Goal: Task Accomplishment & Management: Manage account settings

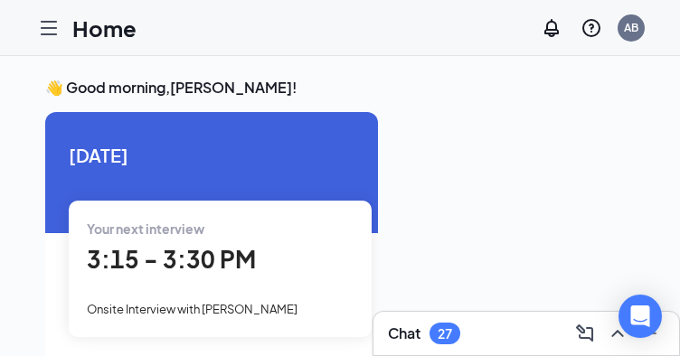
click at [431, 269] on div at bounding box center [513, 232] width 242 height 241
click at [362, 354] on div "[DATE] Your next interview 3:15 - 3:30 PM Onsite Interview with [PERSON_NAME] A…" at bounding box center [211, 271] width 333 height 319
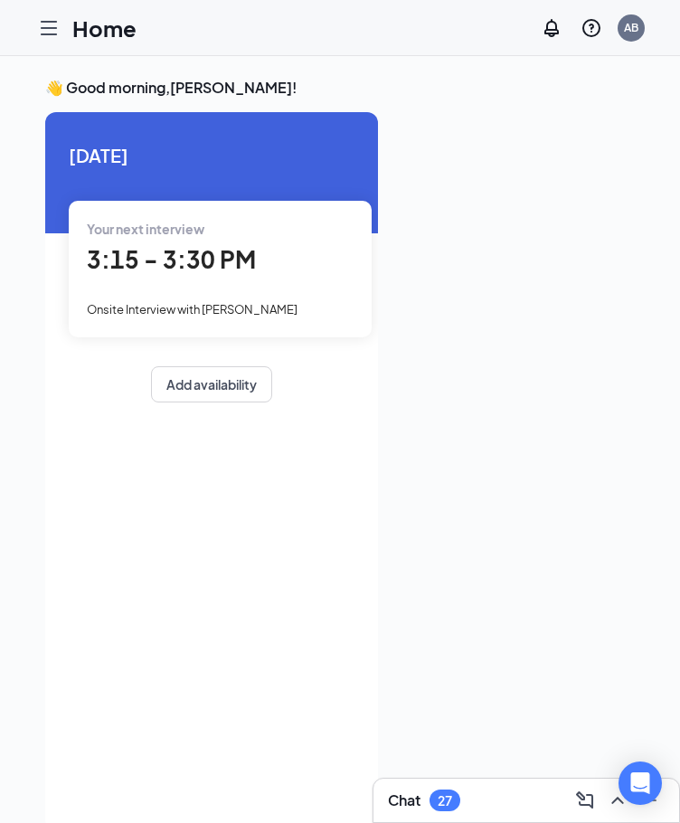
click at [49, 29] on icon "Hamburger" at bounding box center [49, 28] width 22 height 22
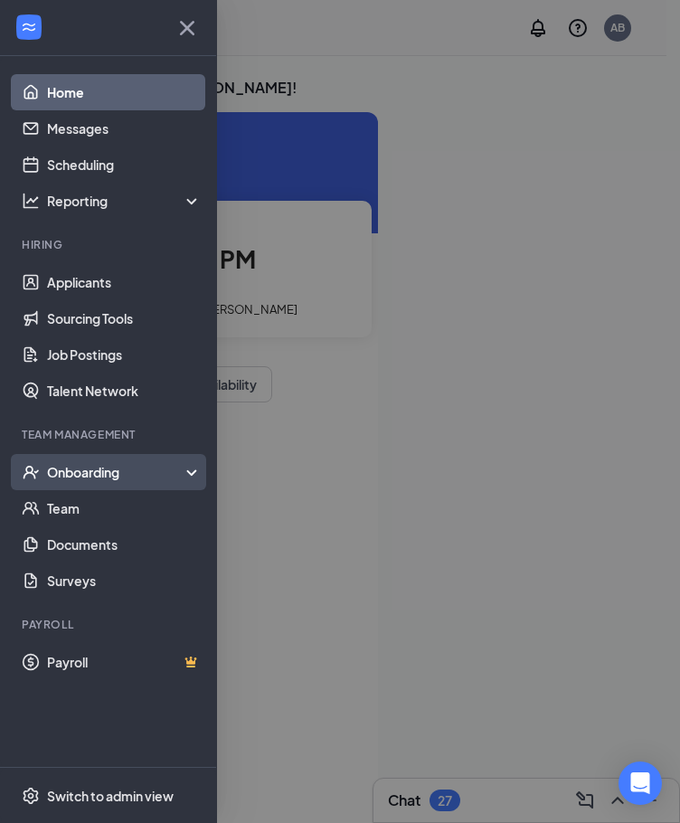
click at [78, 480] on div "Onboarding" at bounding box center [116, 472] width 139 height 18
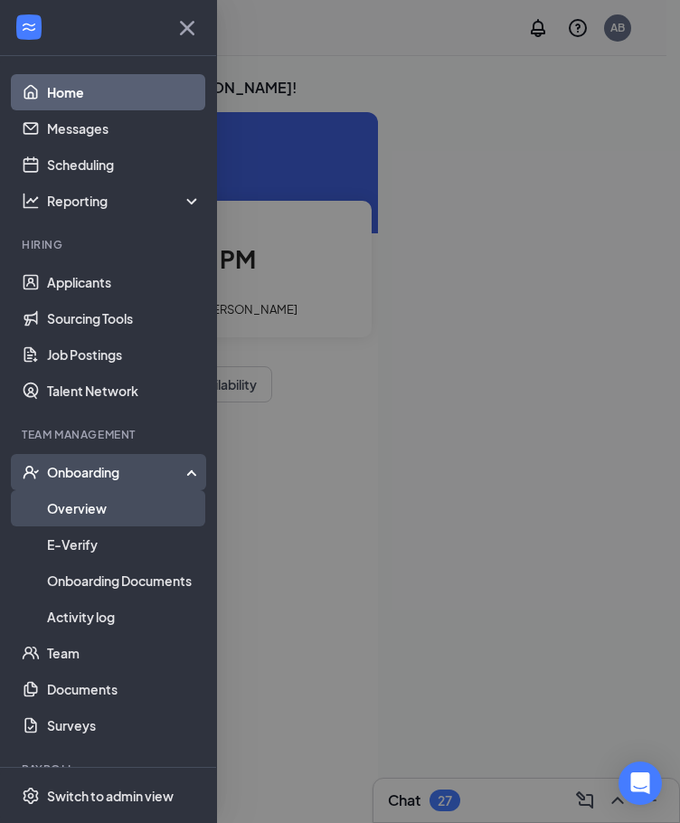
click at [90, 523] on link "Overview" at bounding box center [124, 508] width 155 height 36
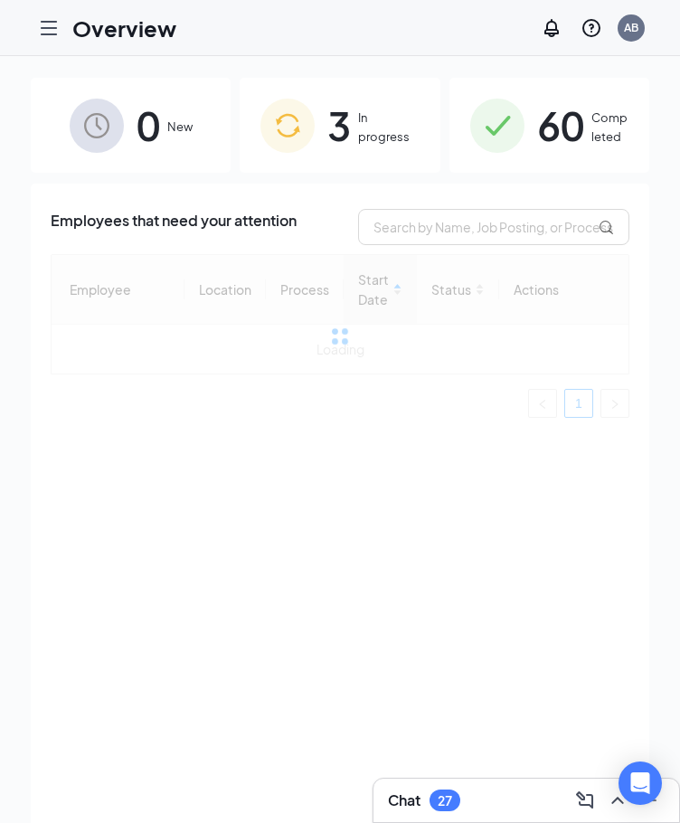
click at [382, 149] on div "3 In progress" at bounding box center [340, 125] width 200 height 95
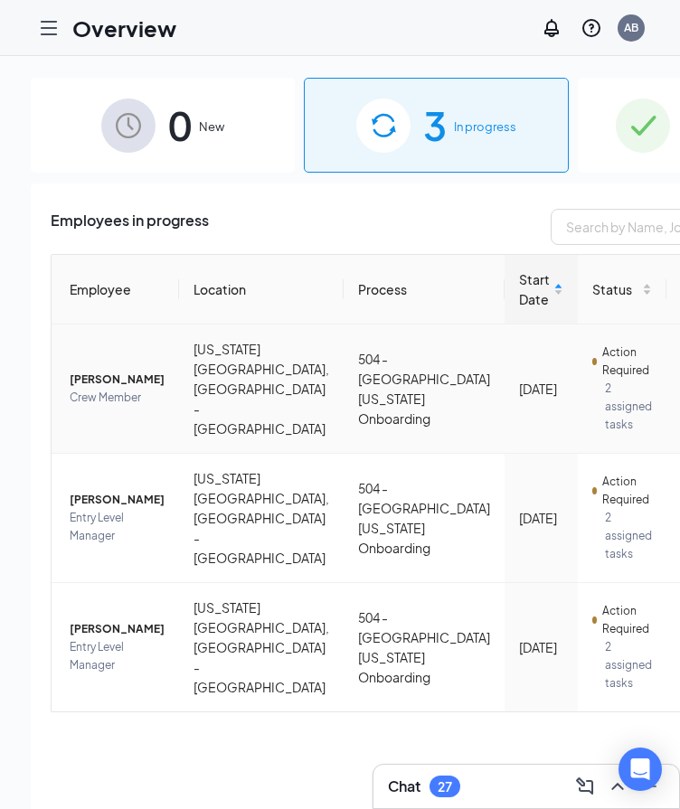
click at [344, 394] on td "504 - [GEOGRAPHIC_DATA][US_STATE] Onboarding" at bounding box center [424, 389] width 161 height 129
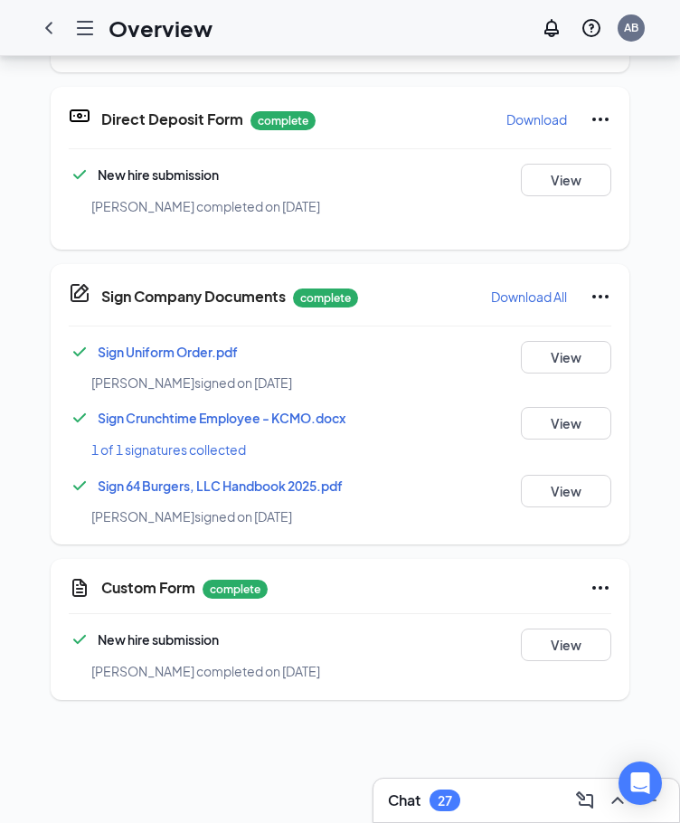
scroll to position [452, 0]
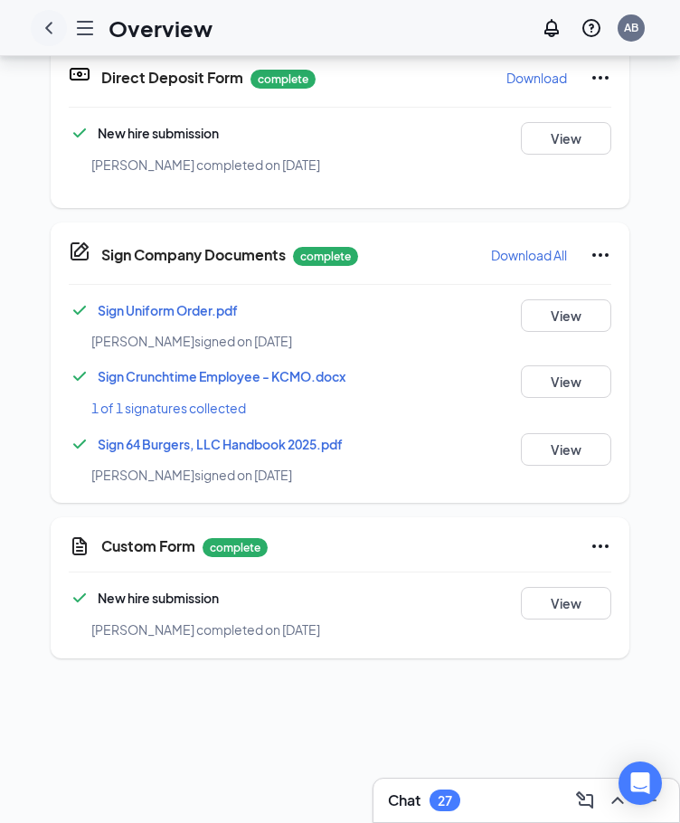
click at [54, 33] on icon "ChevronLeft" at bounding box center [49, 28] width 22 height 22
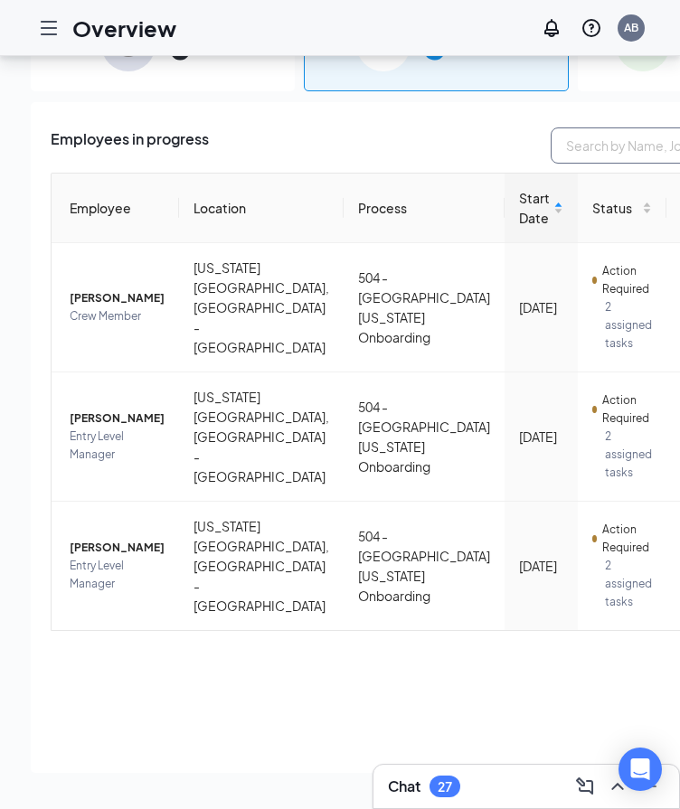
click at [551, 127] on input "text" at bounding box center [686, 145] width 271 height 36
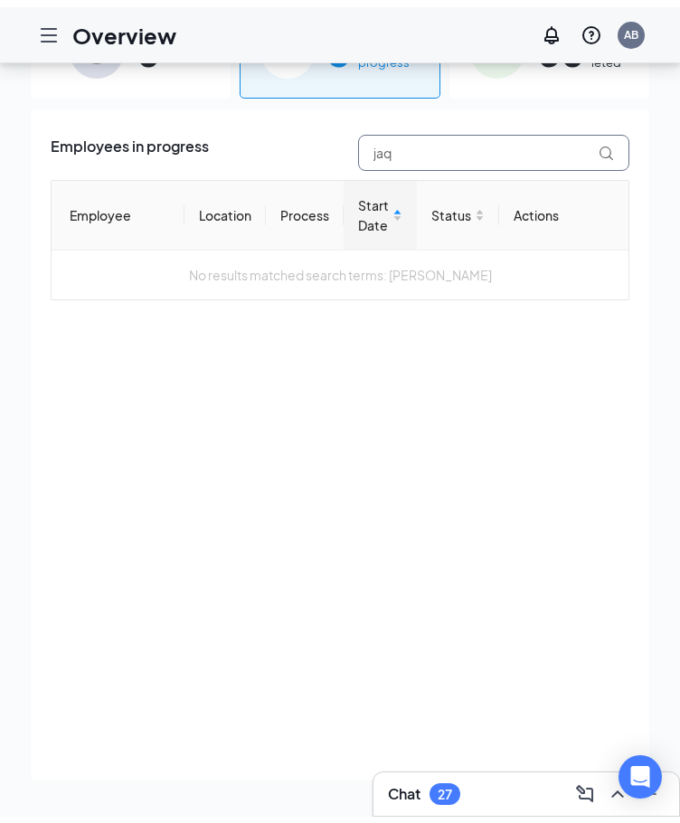
scroll to position [81, 0]
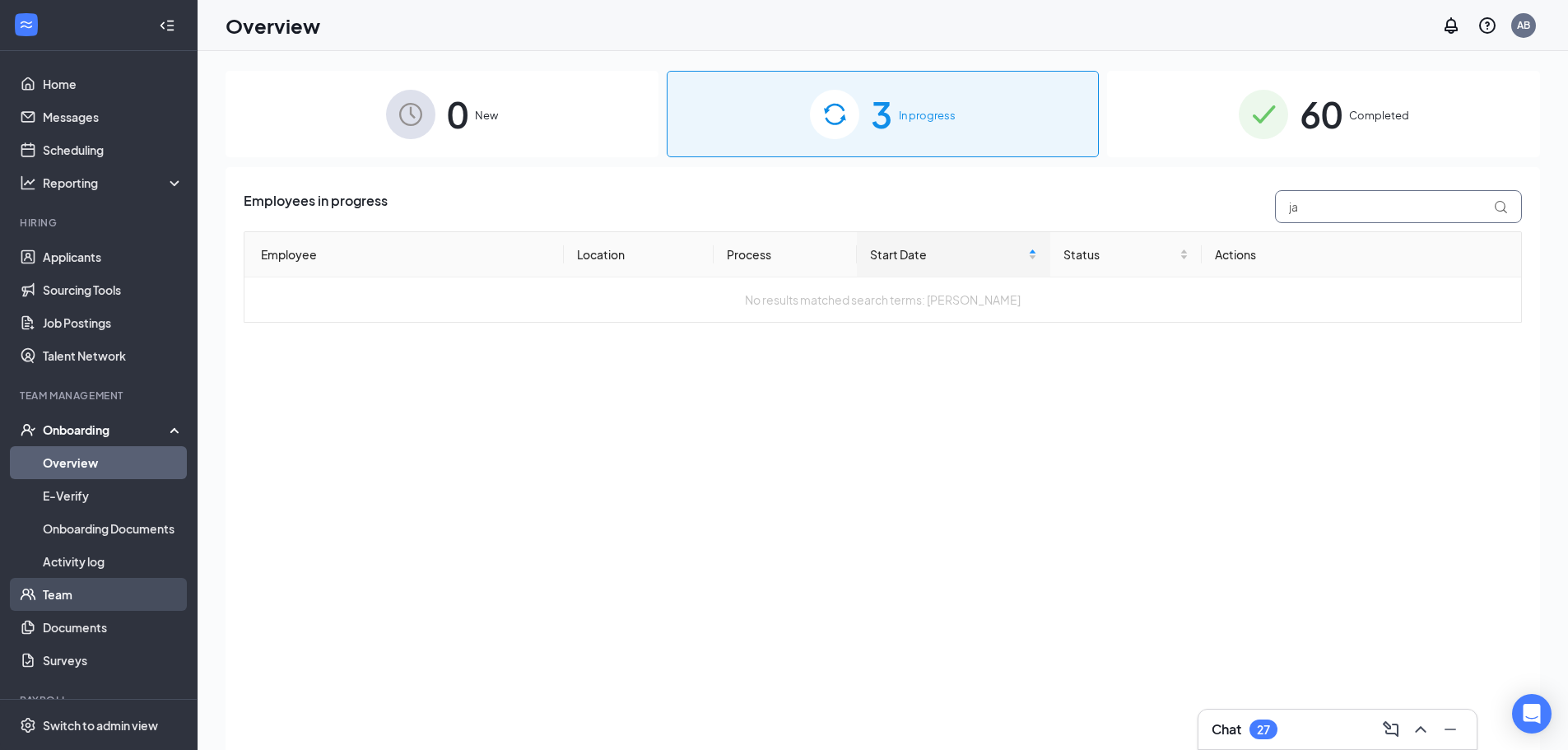
type input "ja"
click at [87, 588] on link "Team" at bounding box center [113, 594] width 141 height 33
